Goal: Task Accomplishment & Management: Use online tool/utility

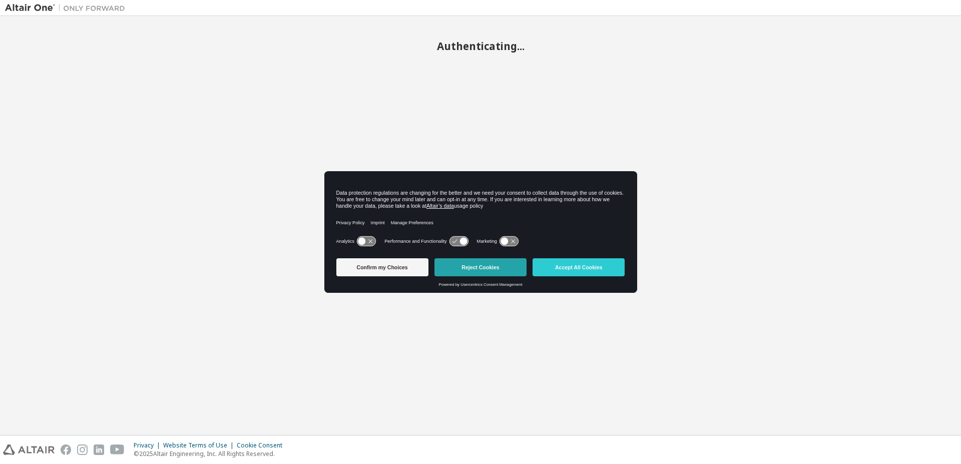
click at [491, 266] on button "Reject Cookies" at bounding box center [480, 267] width 92 height 18
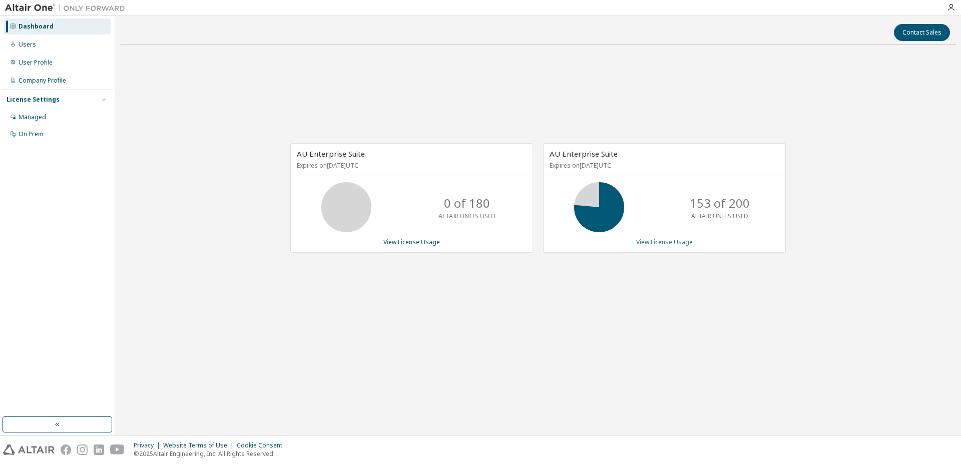
click at [660, 242] on link "View License Usage" at bounding box center [664, 242] width 57 height 9
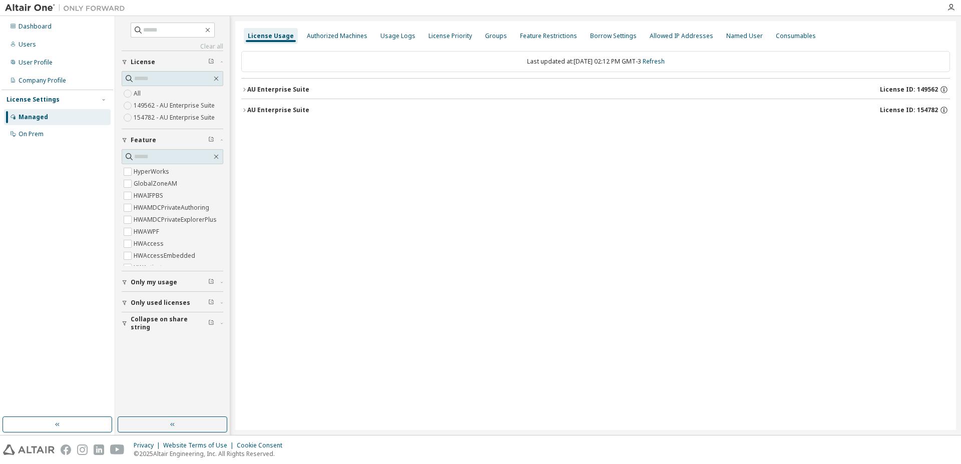
click at [245, 111] on icon "button" at bounding box center [244, 110] width 2 height 4
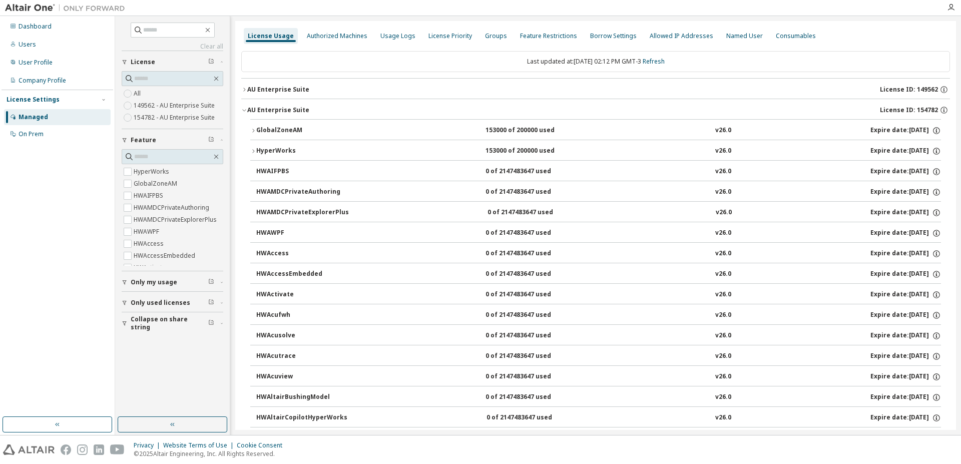
click at [126, 301] on icon "button" at bounding box center [125, 303] width 6 height 6
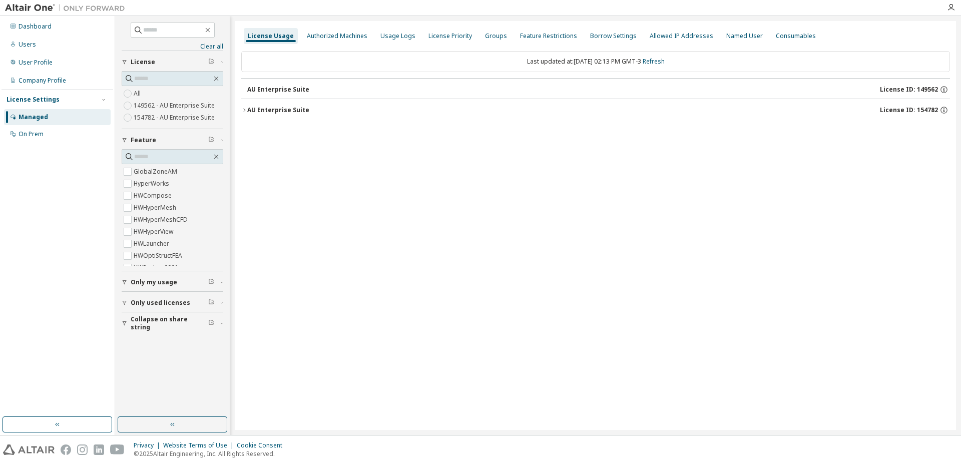
click at [244, 110] on icon "button" at bounding box center [244, 110] width 6 height 6
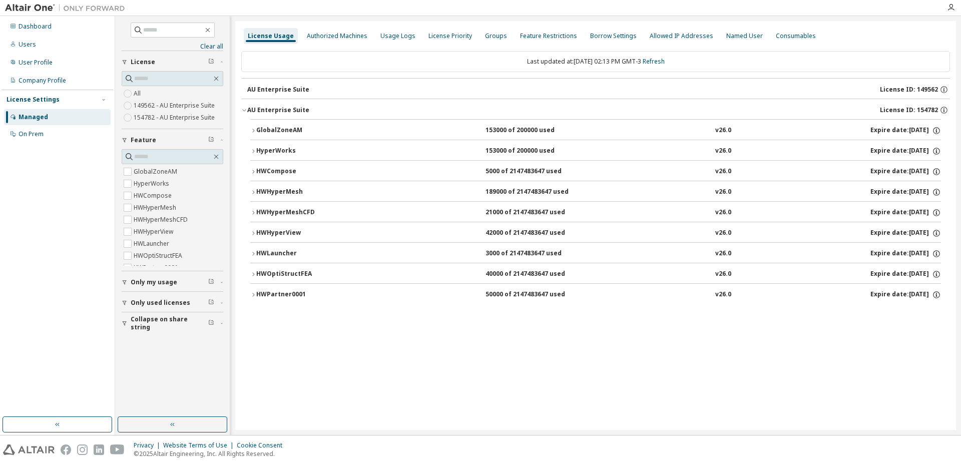
click at [261, 291] on div "HWPartner0001" at bounding box center [301, 294] width 90 height 9
click at [251, 170] on icon "button" at bounding box center [253, 172] width 6 height 6
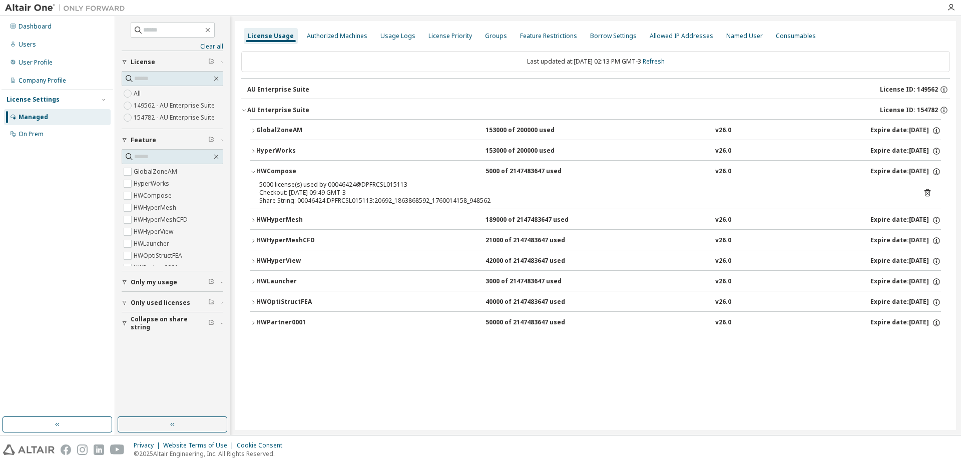
click at [930, 192] on icon at bounding box center [927, 193] width 6 height 8
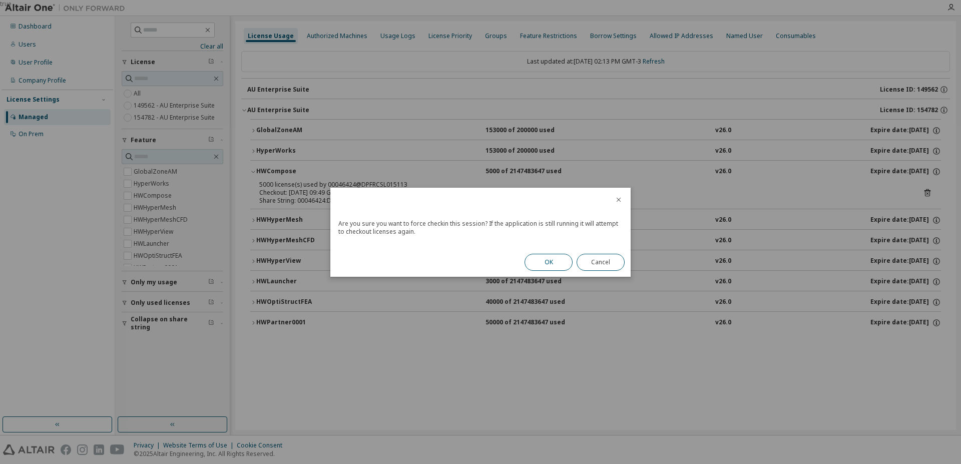
click at [556, 261] on button "OK" at bounding box center [549, 262] width 48 height 17
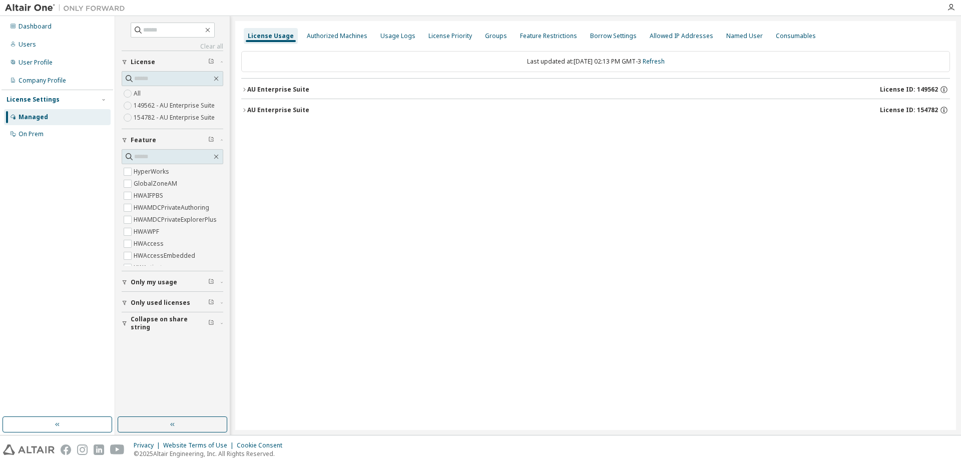
click at [128, 301] on div "button" at bounding box center [126, 303] width 9 height 6
click at [249, 108] on div "AU Enterprise Suite" at bounding box center [278, 110] width 62 height 8
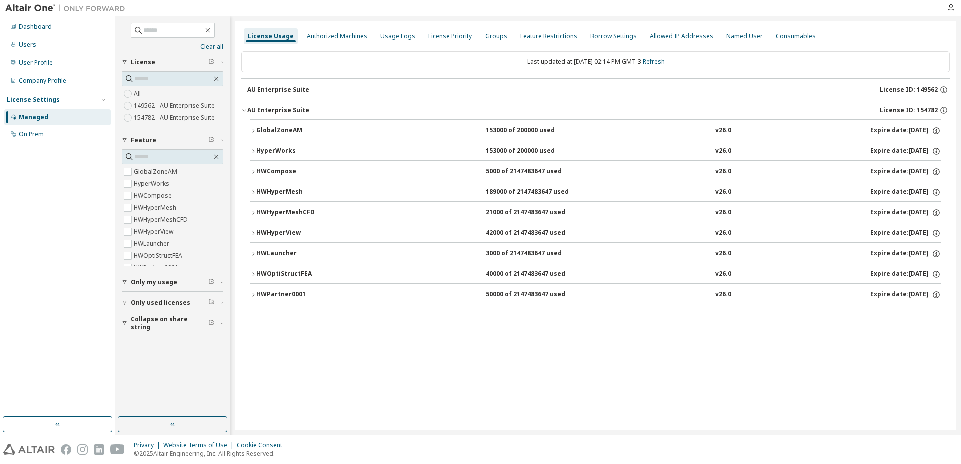
click at [266, 172] on div "HWCompose" at bounding box center [301, 171] width 90 height 9
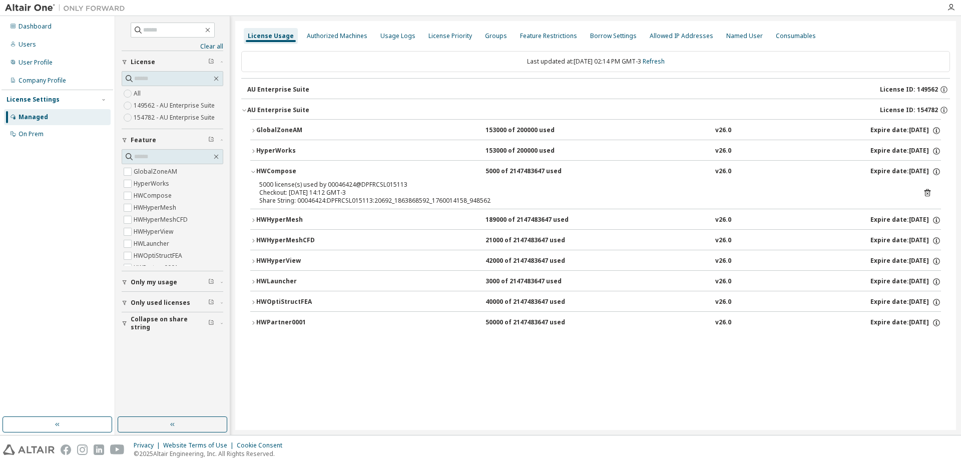
click at [928, 191] on icon at bounding box center [927, 193] width 6 height 8
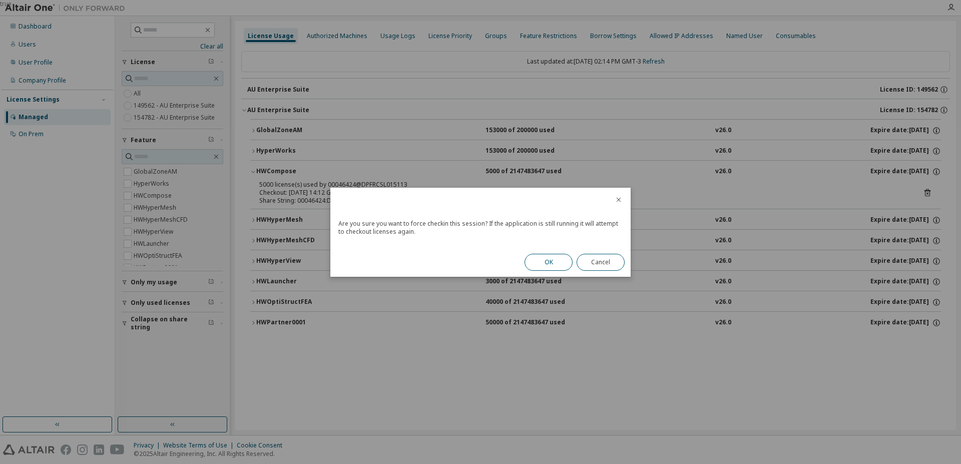
click at [548, 256] on button "OK" at bounding box center [549, 262] width 48 height 17
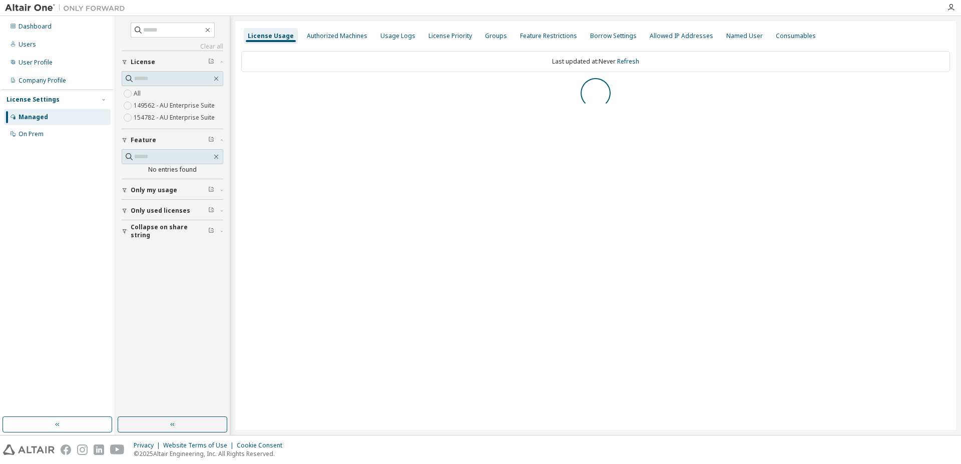
click at [126, 211] on icon "button" at bounding box center [125, 211] width 6 height 6
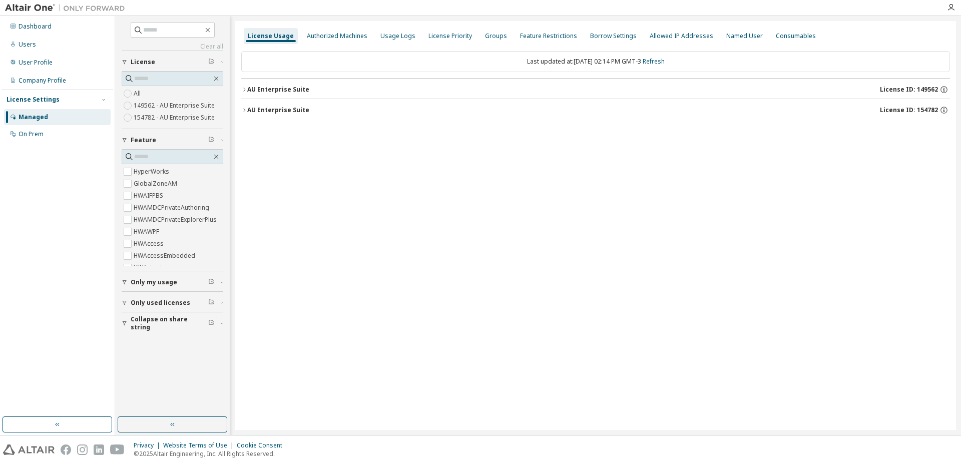
click at [127, 299] on button "Only used licenses" at bounding box center [173, 303] width 102 height 22
click at [260, 109] on div "AU Enterprise Suite" at bounding box center [278, 110] width 62 height 8
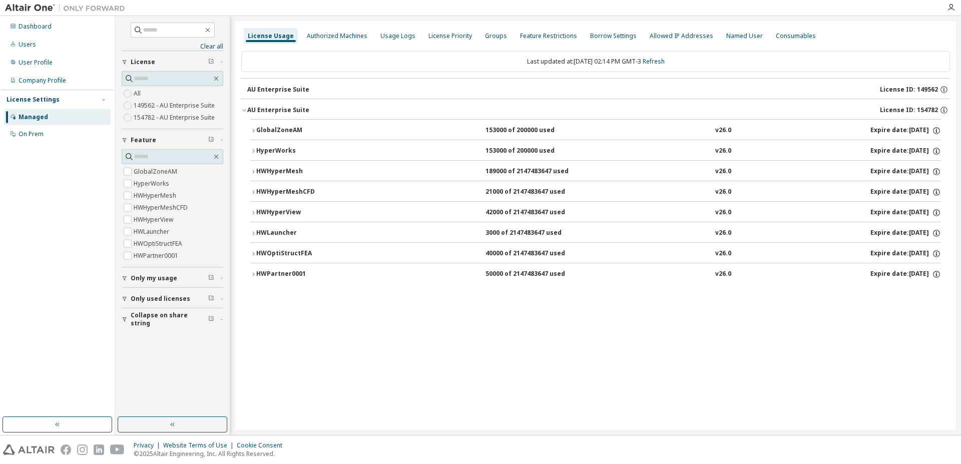
click at [272, 271] on div "HWPartner0001" at bounding box center [301, 274] width 90 height 9
click at [928, 296] on icon at bounding box center [927, 295] width 9 height 9
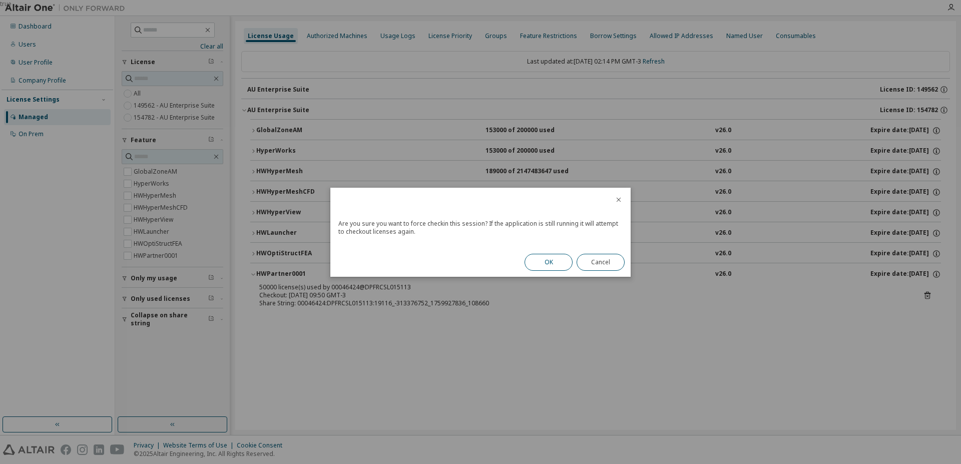
click at [553, 261] on button "OK" at bounding box center [549, 262] width 48 height 17
